Goal: Navigation & Orientation: Find specific page/section

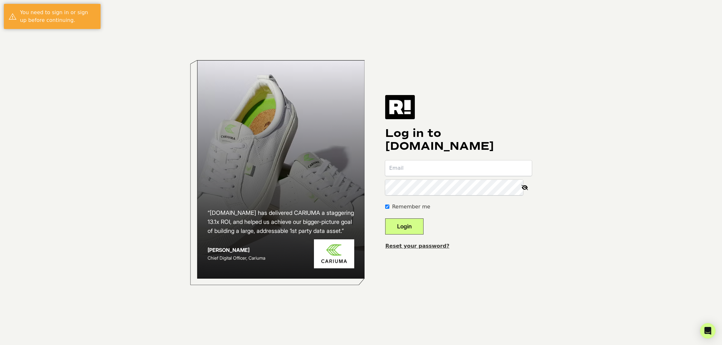
type input "[EMAIL_ADDRESS][DOMAIN_NAME]"
click at [407, 224] on button "Login" at bounding box center [404, 227] width 38 height 16
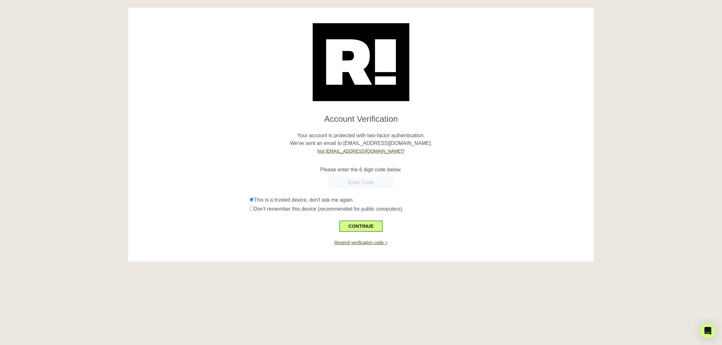
click at [352, 184] on input "text" at bounding box center [361, 183] width 64 height 12
paste input "724113"
type input "724113"
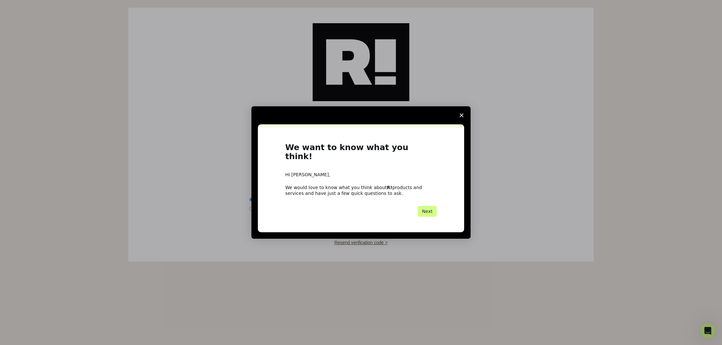
click at [462, 117] on icon "Close survey" at bounding box center [462, 115] width 4 height 4
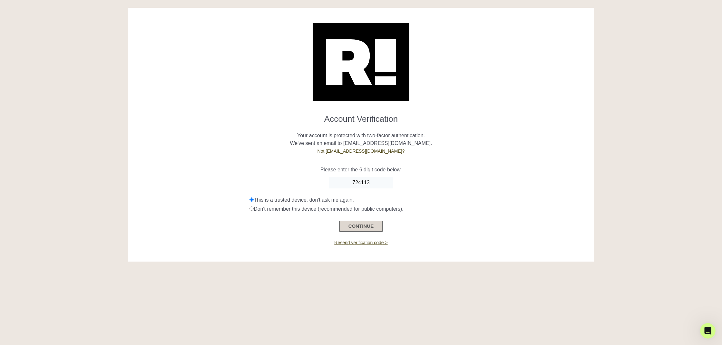
click at [361, 227] on button "CONTINUE" at bounding box center [360, 226] width 43 height 11
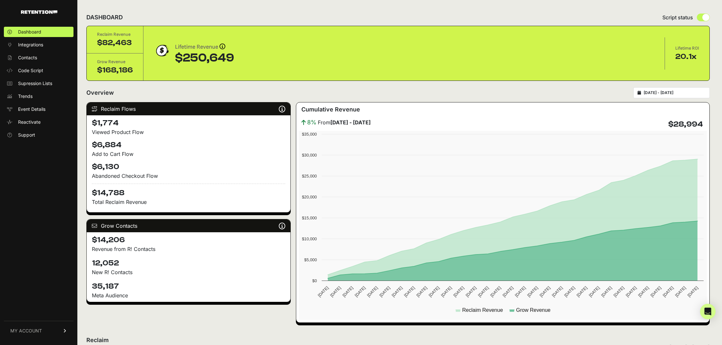
drag, startPoint x: 25, startPoint y: 333, endPoint x: 46, endPoint y: 320, distance: 24.1
click at [25, 333] on span "MY ACCOUNT" at bounding box center [26, 331] width 32 height 6
click at [29, 309] on span "Billing" at bounding box center [24, 309] width 12 height 6
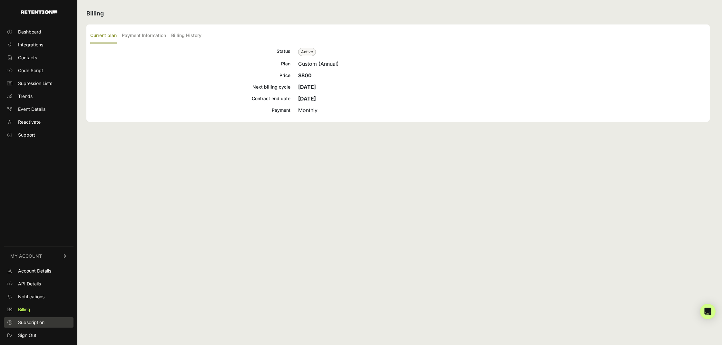
click at [38, 322] on span "Subscription" at bounding box center [31, 322] width 26 height 6
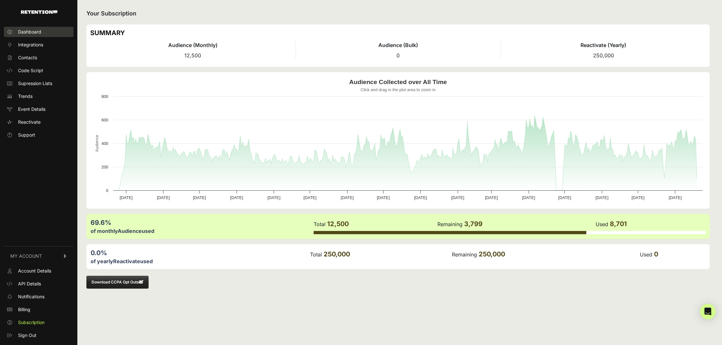
click at [29, 33] on span "Dashboard" at bounding box center [29, 32] width 23 height 6
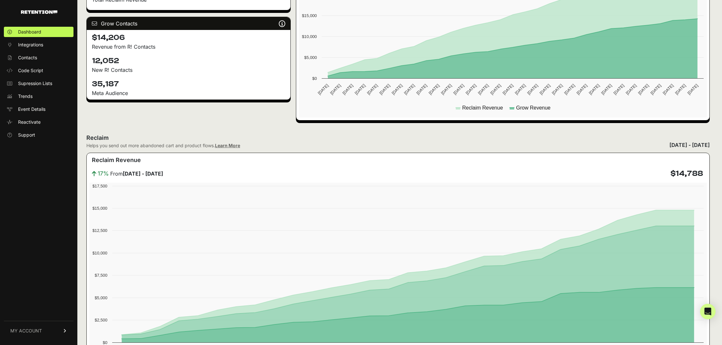
scroll to position [201, 0]
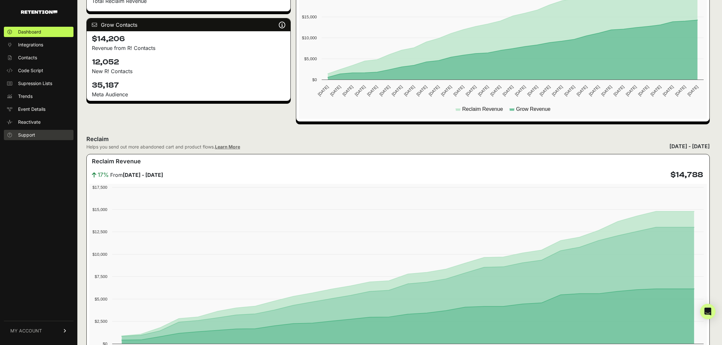
click at [27, 134] on span "Support" at bounding box center [26, 135] width 17 height 6
click at [21, 328] on span "MY ACCOUNT" at bounding box center [26, 331] width 32 height 6
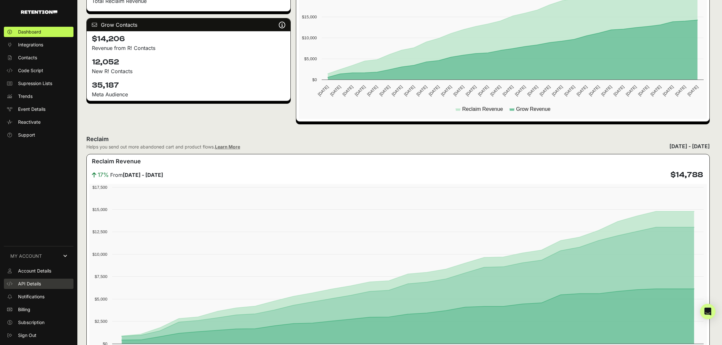
click at [41, 286] on span "API Details" at bounding box center [29, 284] width 23 height 6
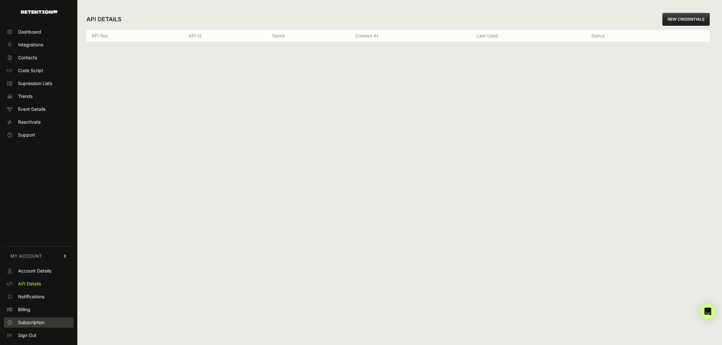
click at [34, 324] on span "Subscription" at bounding box center [31, 322] width 26 height 6
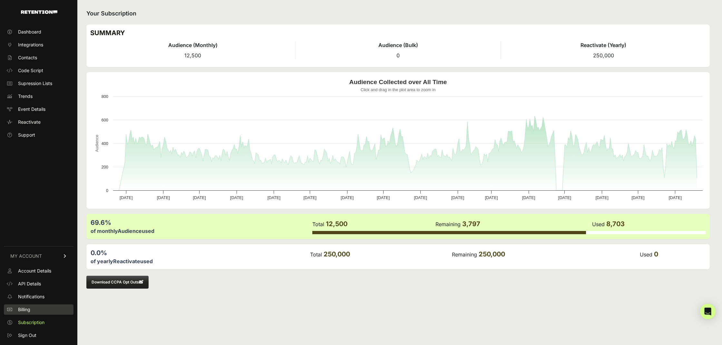
click at [30, 311] on span "Billing" at bounding box center [24, 309] width 12 height 6
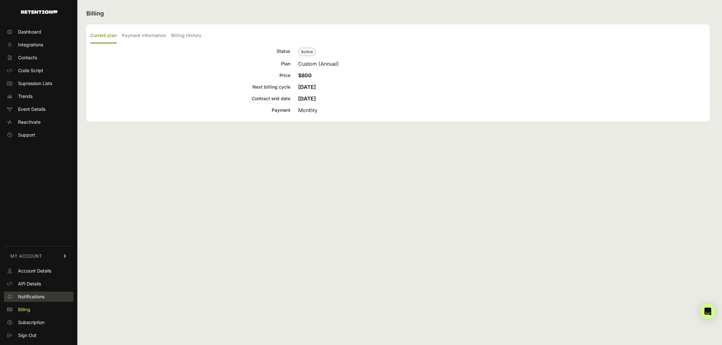
click at [34, 298] on span "Notifications" at bounding box center [31, 297] width 26 height 6
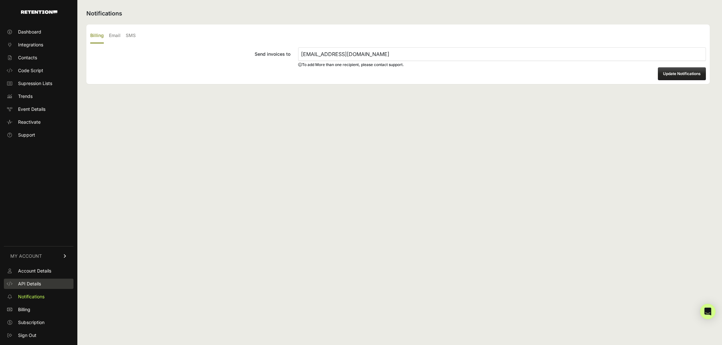
click at [35, 286] on span "API Details" at bounding box center [29, 284] width 23 height 6
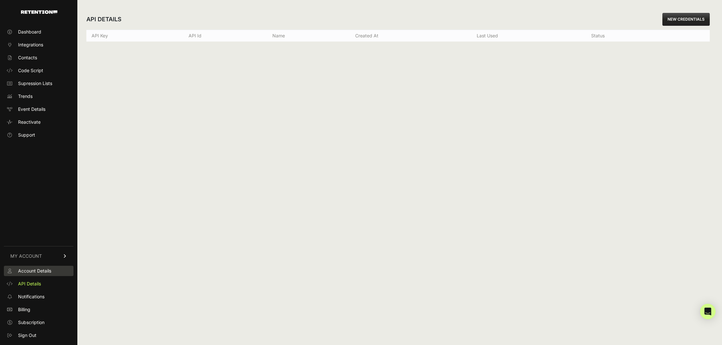
click at [40, 269] on span "Account Details" at bounding box center [34, 271] width 33 height 6
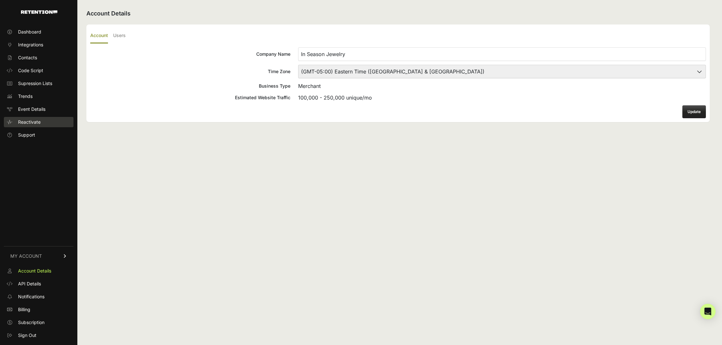
click at [33, 123] on span "Reactivate" at bounding box center [29, 122] width 23 height 6
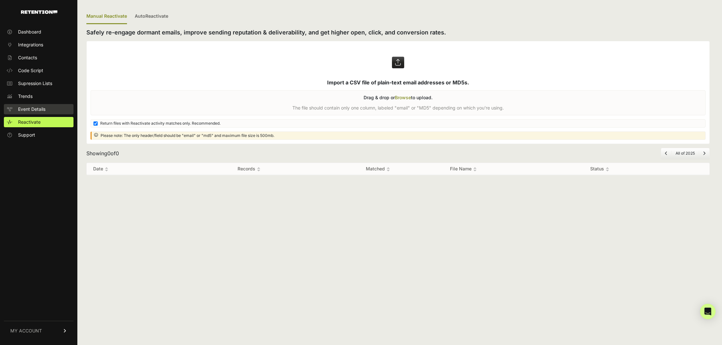
click at [38, 109] on span "Event Details" at bounding box center [31, 109] width 27 height 6
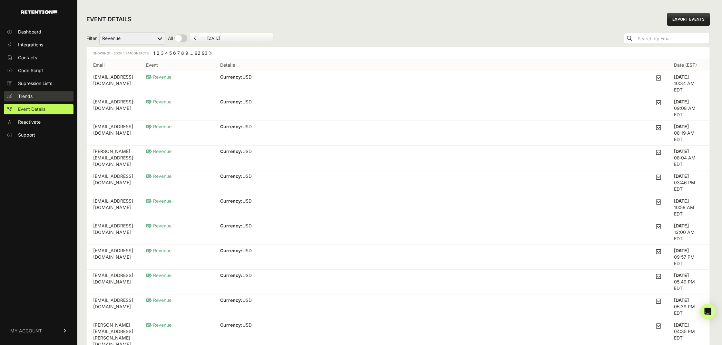
click at [33, 96] on link "Trends" at bounding box center [39, 96] width 70 height 10
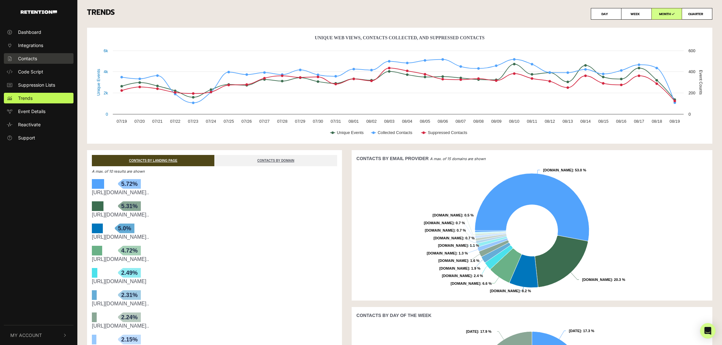
click at [29, 60] on span "Contacts" at bounding box center [27, 58] width 19 height 7
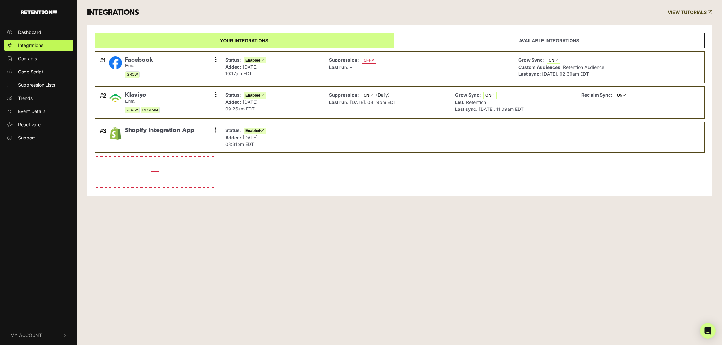
click at [485, 40] on link "Available integrations" at bounding box center [549, 40] width 311 height 15
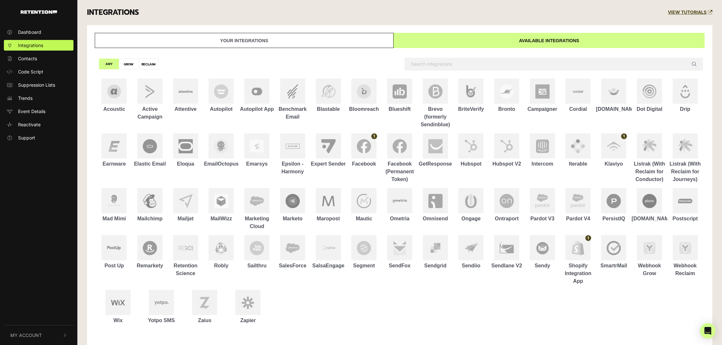
click at [324, 287] on ul "Acoustic Active Campaign Attentive Autopilot Autopilot App Benchmark Email Blas…" at bounding box center [399, 202] width 607 height 251
click at [41, 33] on link "Dashboard" at bounding box center [39, 32] width 70 height 11
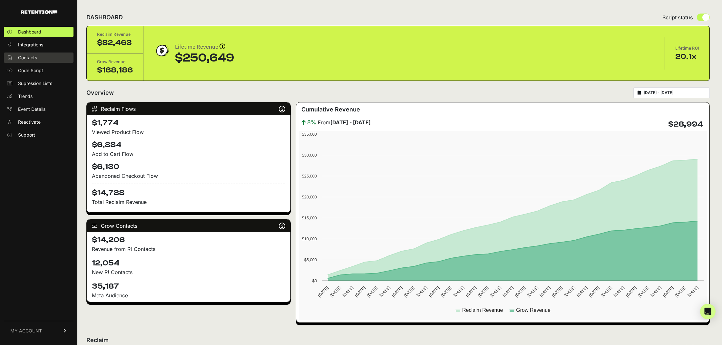
click at [33, 59] on span "Contacts" at bounding box center [27, 57] width 19 height 6
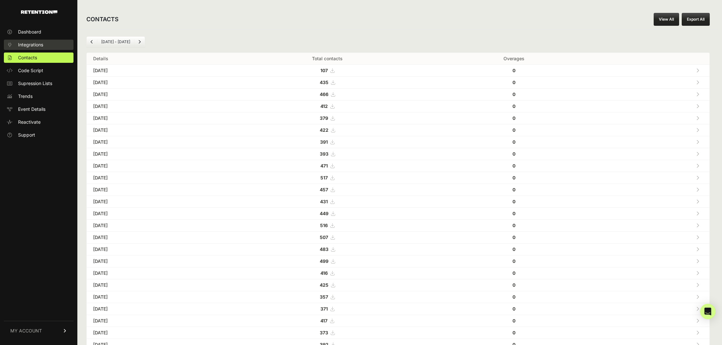
click at [36, 45] on span "Integrations" at bounding box center [30, 45] width 25 height 6
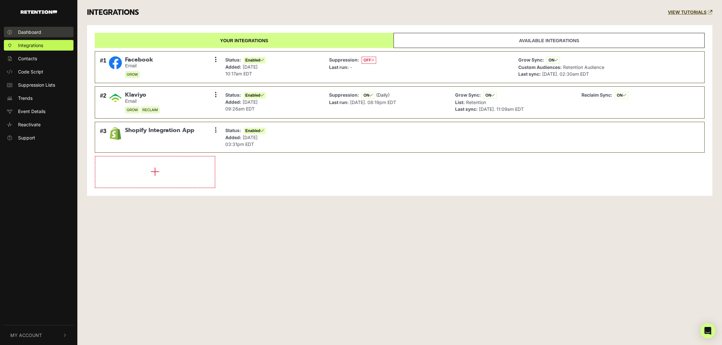
click at [38, 33] on span "Dashboard" at bounding box center [29, 32] width 23 height 7
